Goal: Task Accomplishment & Management: Use online tool/utility

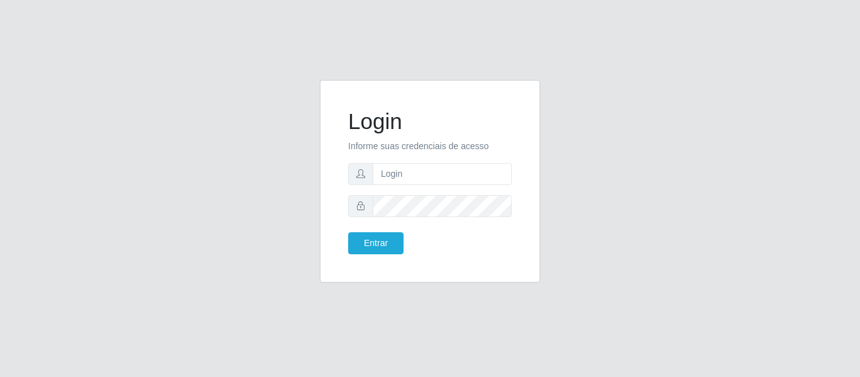
type input "[EMAIL_ADDRESS][DOMAIN_NAME]"
click at [348, 232] on button "Entrar" at bounding box center [375, 243] width 55 height 22
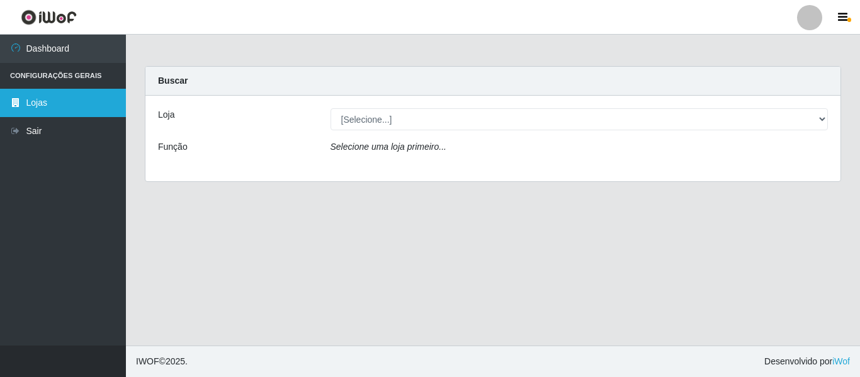
click at [57, 99] on link "Lojas" at bounding box center [63, 103] width 126 height 28
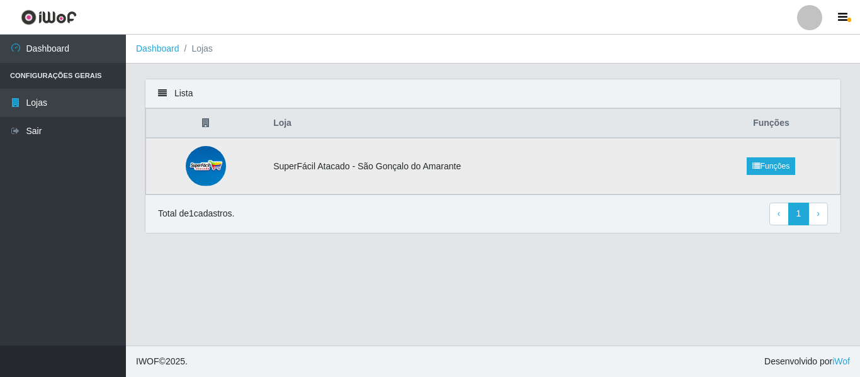
click at [465, 155] on td "SuperFácil Atacado - São Gonçalo do Amarante" at bounding box center [484, 166] width 437 height 57
click at [762, 171] on link "Funções" at bounding box center [770, 166] width 48 height 18
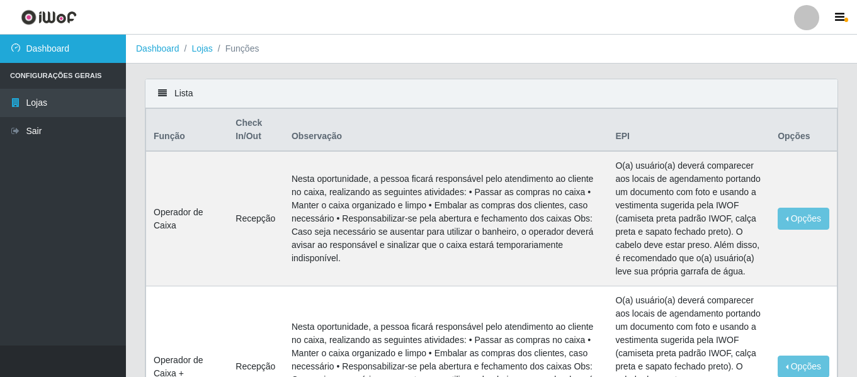
click at [60, 45] on link "Dashboard" at bounding box center [63, 49] width 126 height 28
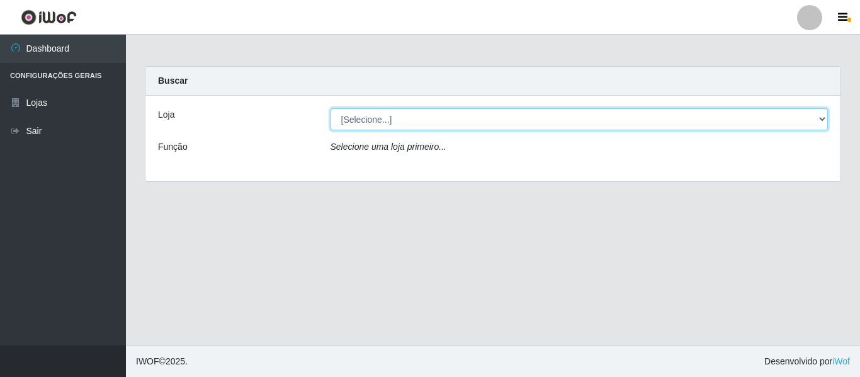
click at [429, 120] on select "[Selecione...] SuperFácil Atacado - São Gonçalo do Amarante" at bounding box center [579, 119] width 498 height 22
select select "408"
click at [330, 108] on select "[Selecione...] SuperFácil Atacado - São Gonçalo do Amarante" at bounding box center [579, 119] width 498 height 22
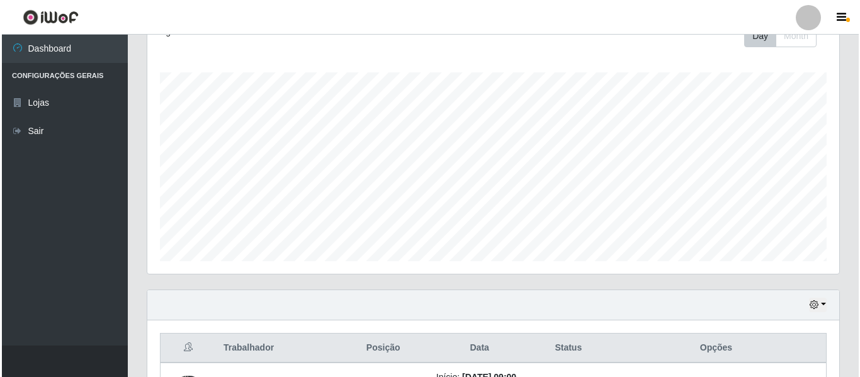
scroll to position [503, 0]
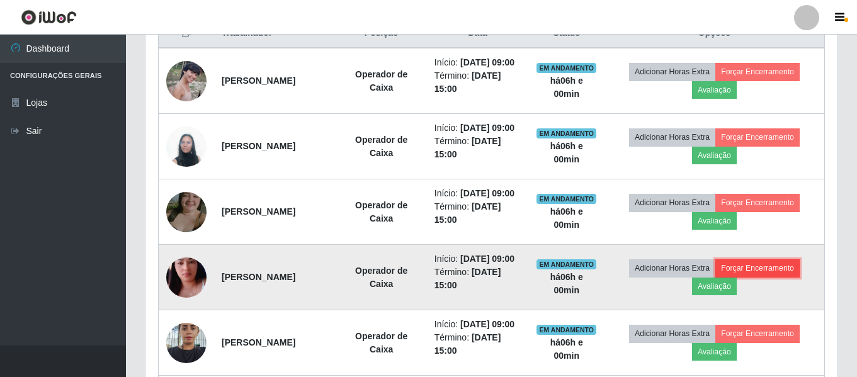
click at [782, 277] on button "Forçar Encerramento" at bounding box center [757, 268] width 84 height 18
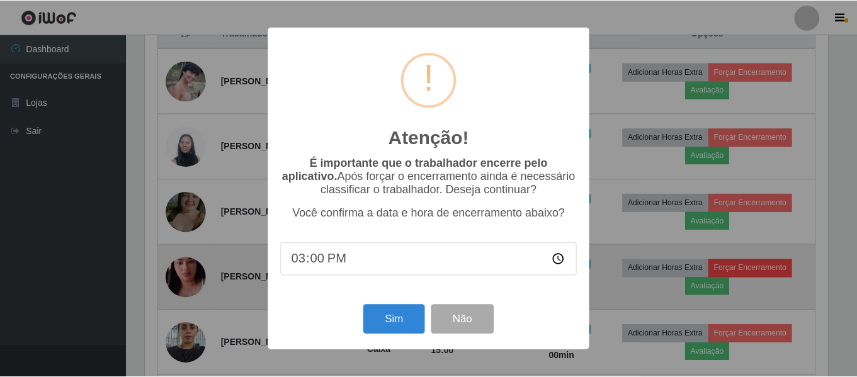
scroll to position [261, 685]
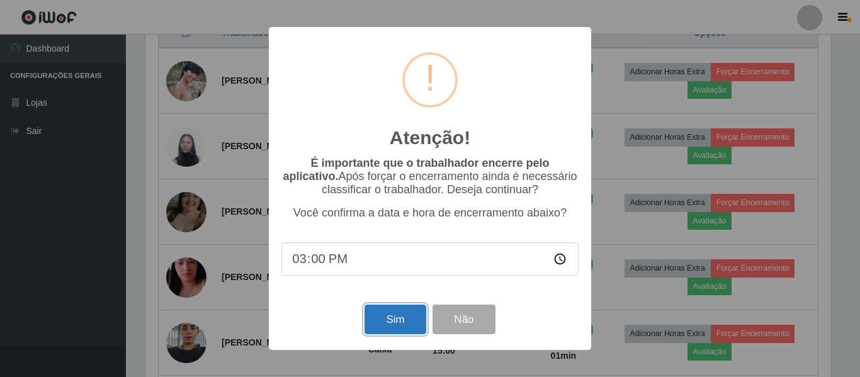
click at [407, 318] on button "Sim" at bounding box center [394, 320] width 61 height 30
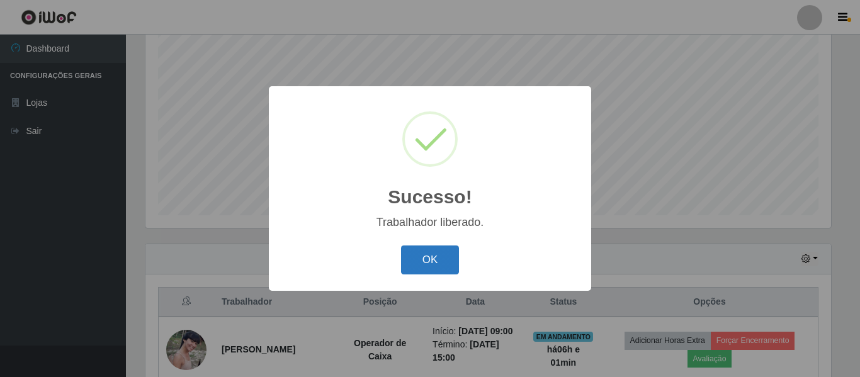
click at [433, 254] on button "OK" at bounding box center [430, 260] width 59 height 30
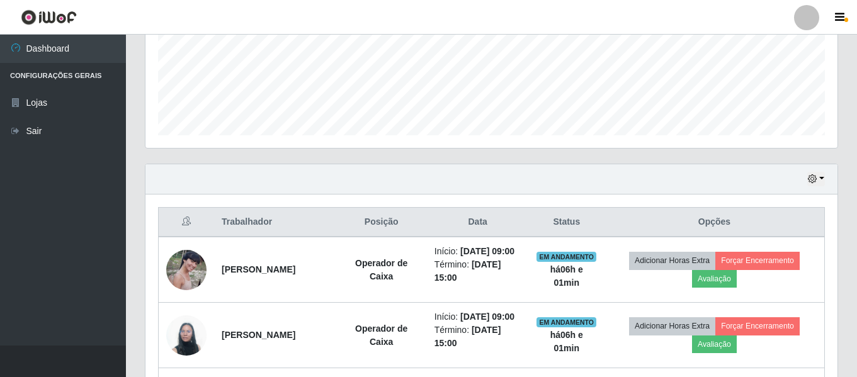
scroll to position [487, 0]
